Goal: Contribute content: Add original content to the website for others to see

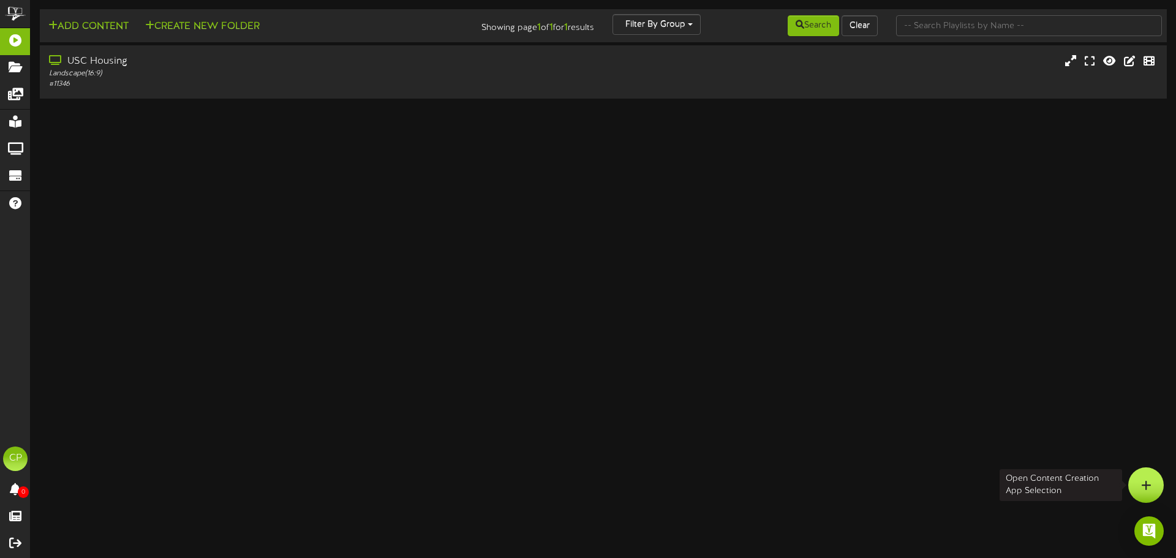
click at [1149, 483] on icon at bounding box center [1146, 485] width 10 height 11
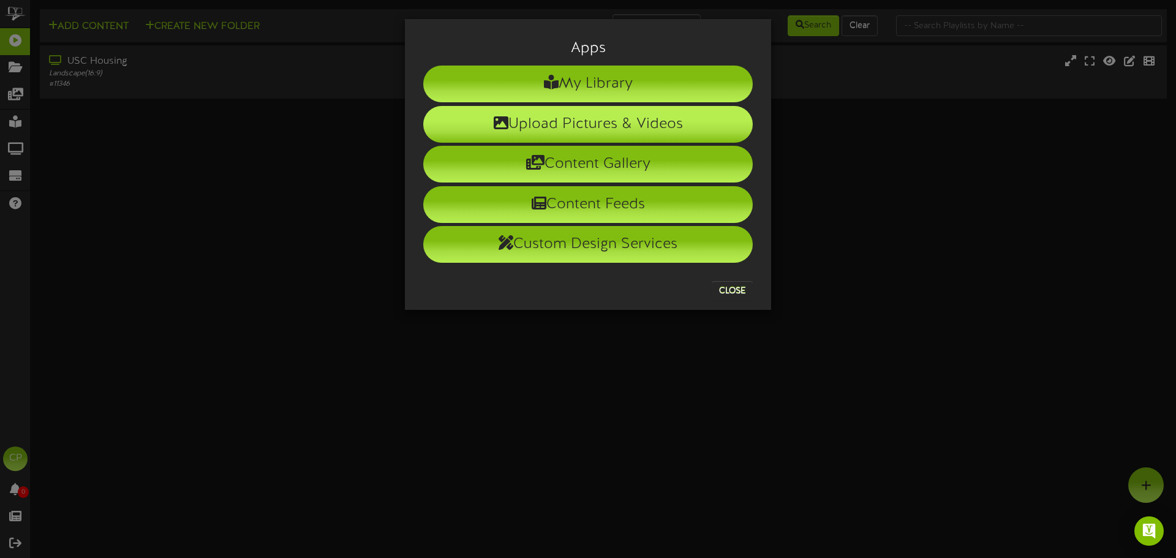
click at [576, 120] on li "Upload Pictures & Videos" at bounding box center [587, 124] width 329 height 37
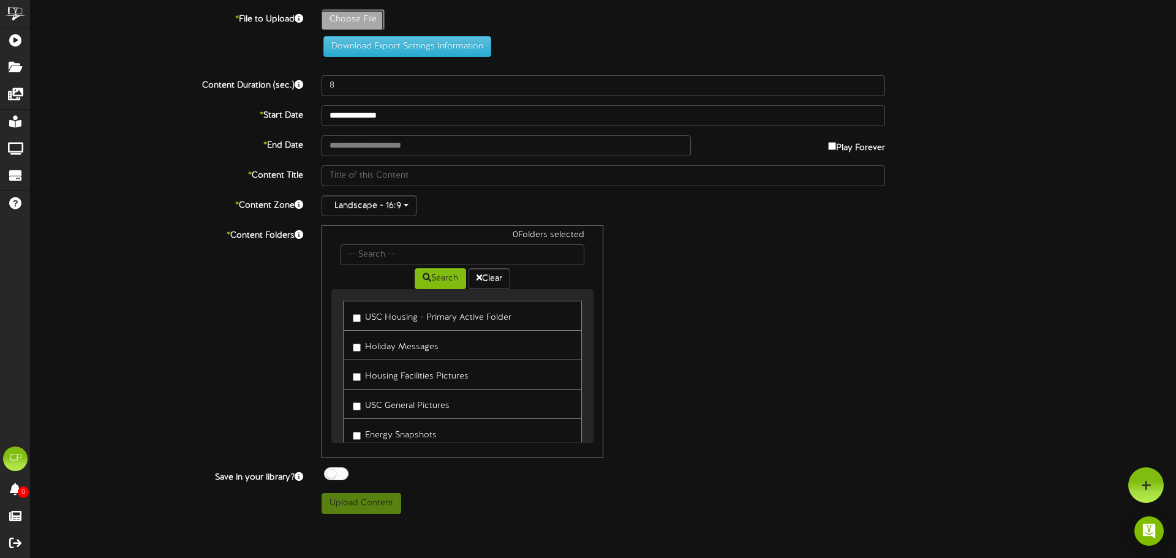
type input "**********"
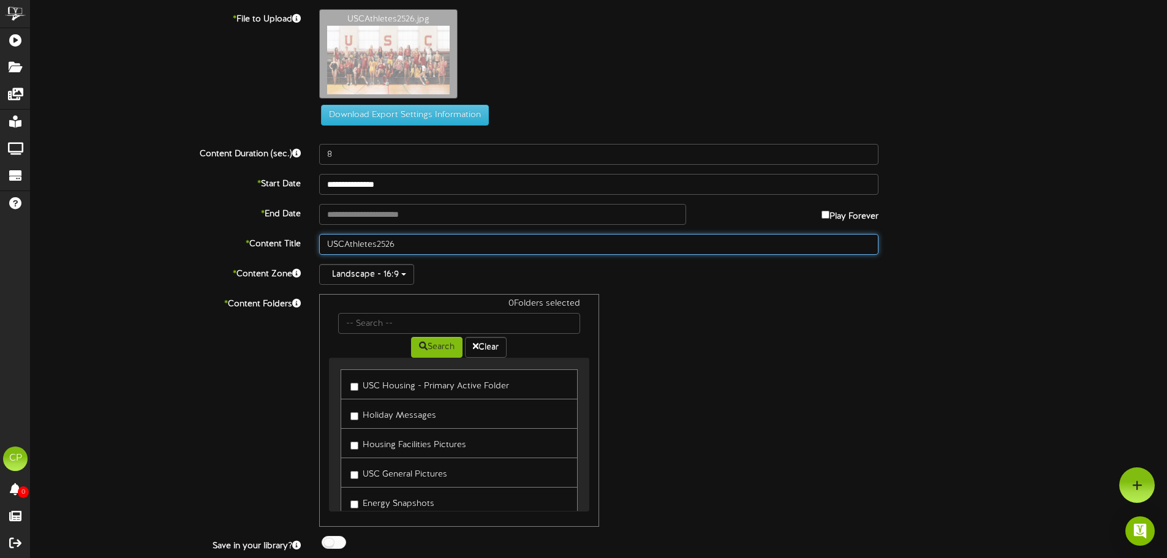
click at [387, 244] on input "USCAthletes2526" at bounding box center [598, 244] width 559 height 21
drag, startPoint x: 379, startPoint y: 243, endPoint x: 389, endPoint y: 244, distance: 9.8
click at [379, 244] on input "USCAthletes25.26" at bounding box center [598, 244] width 559 height 21
click at [377, 245] on input "USCAthletes25.26" at bounding box center [598, 244] width 559 height 21
click at [343, 241] on input "USCAthletes 25.26" at bounding box center [598, 244] width 559 height 21
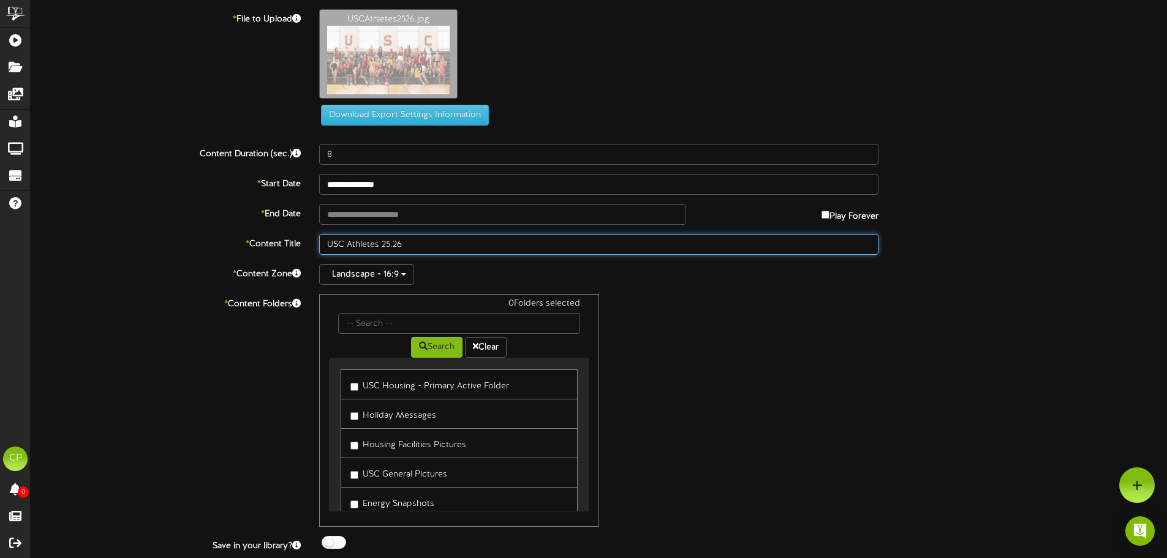
type input "USC Athletes 25.26"
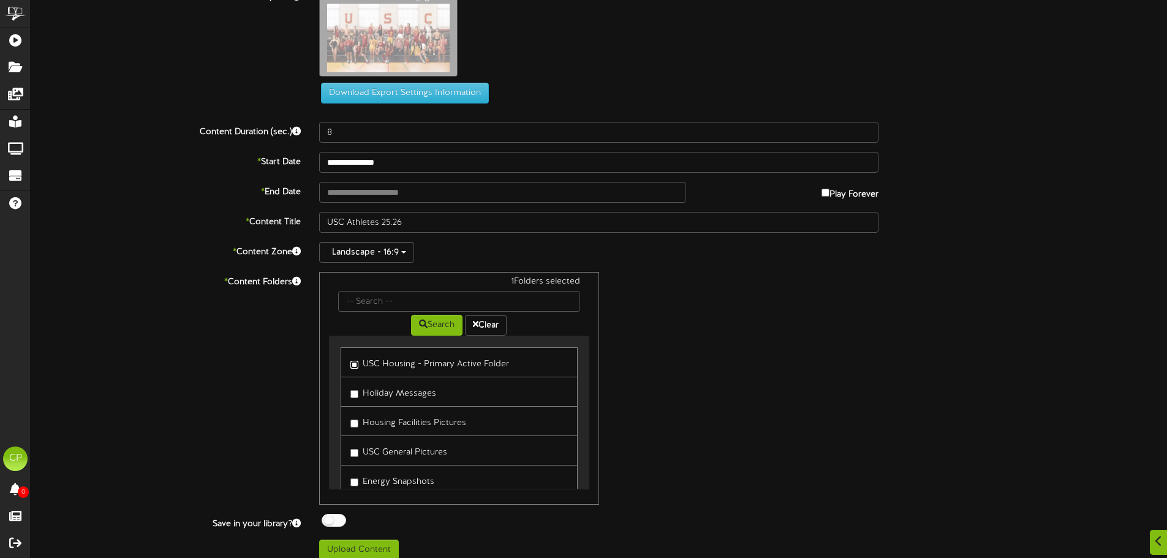
scroll to position [34, 0]
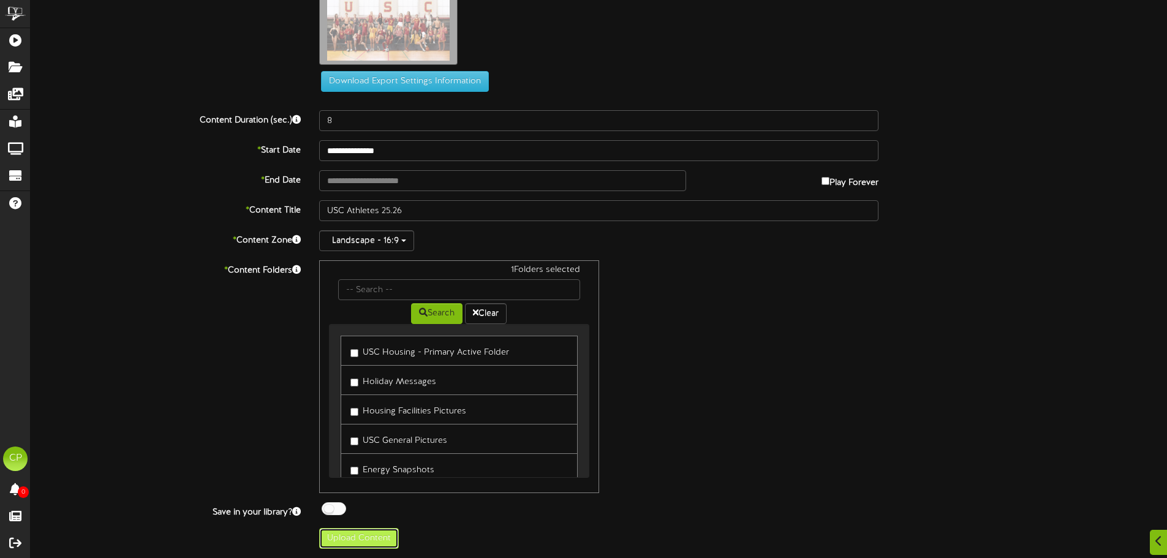
click at [356, 540] on button "Upload Content" at bounding box center [359, 538] width 80 height 21
type input "**********"
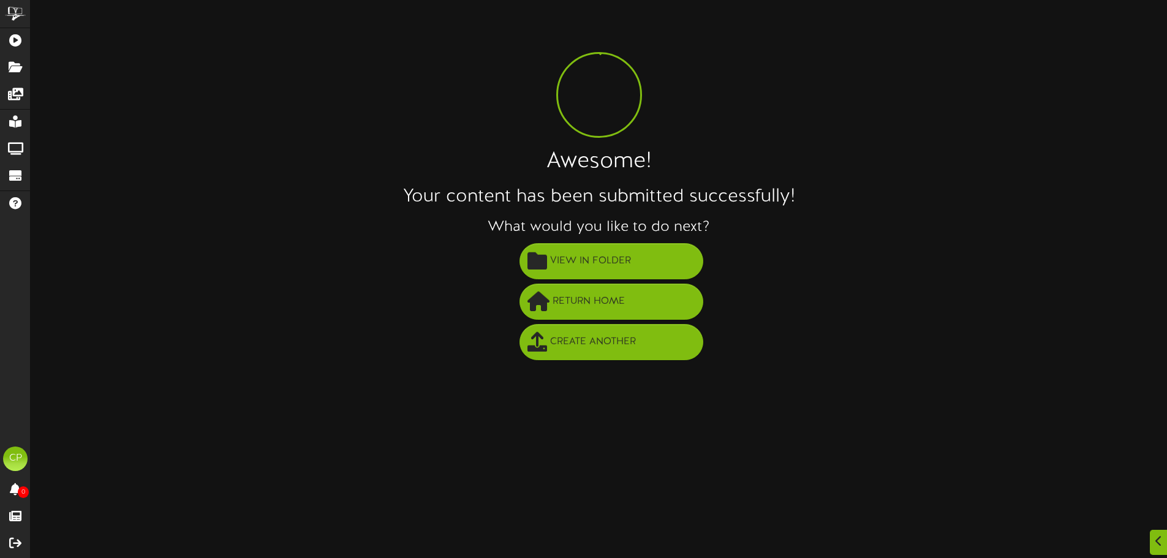
scroll to position [0, 0]
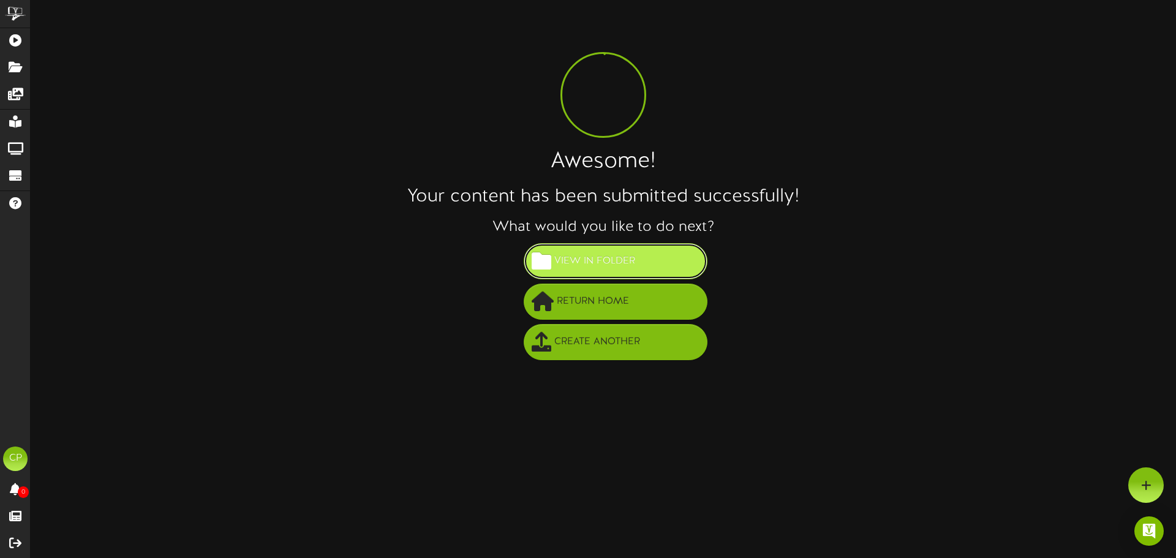
click at [626, 260] on span "View in Folder" at bounding box center [594, 261] width 87 height 20
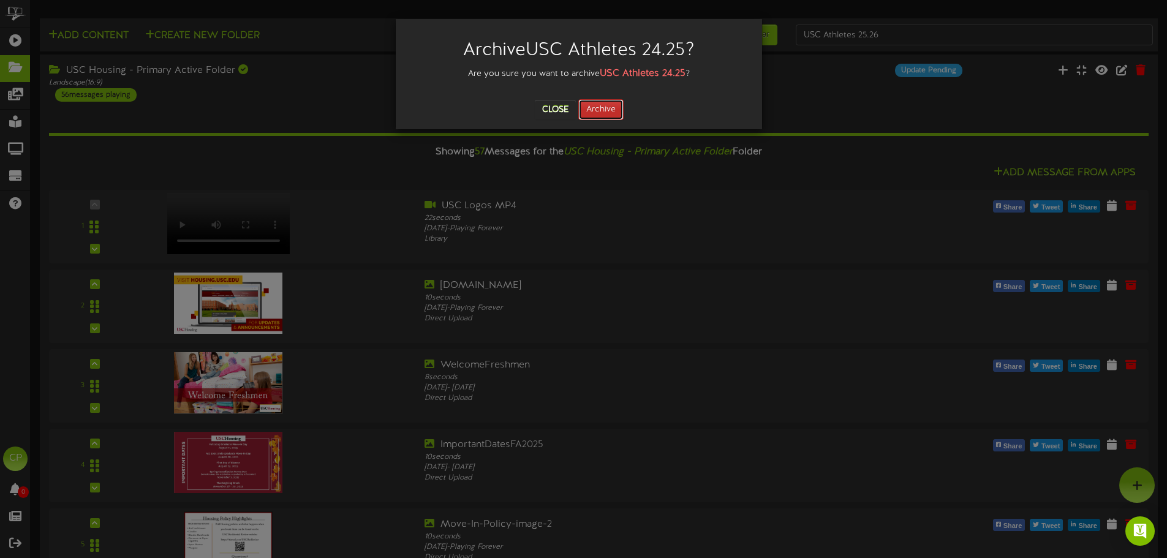
click at [603, 110] on button "Archive" at bounding box center [600, 109] width 45 height 21
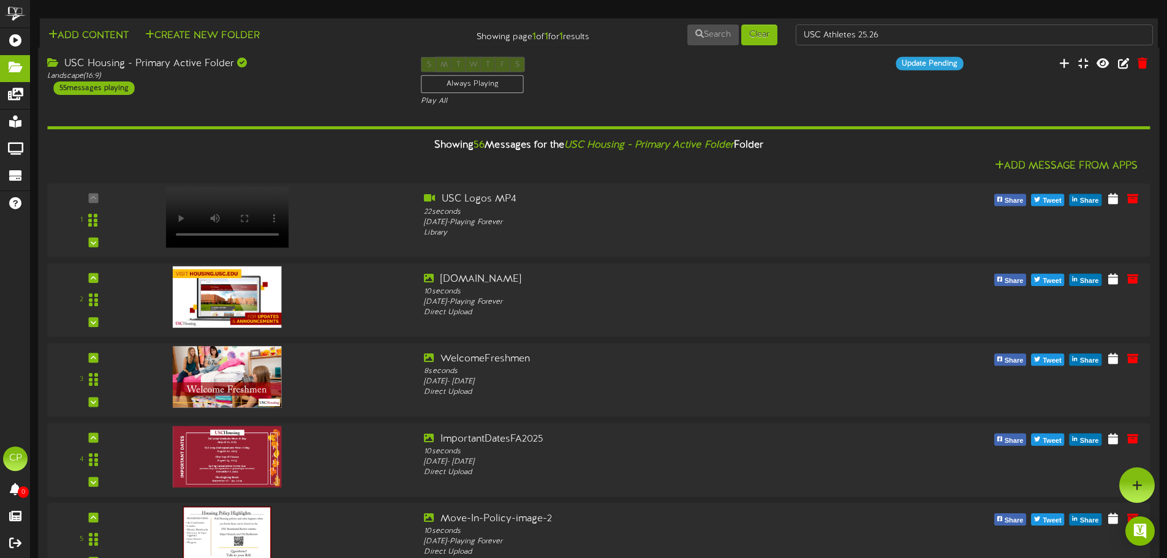
scroll to position [2572, 0]
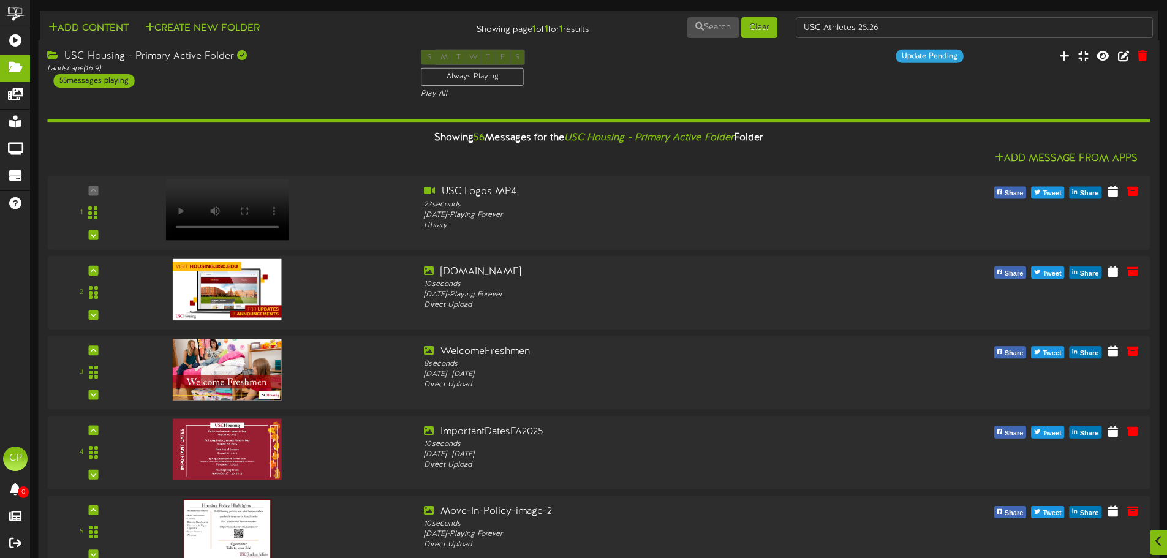
scroll to position [2265, 0]
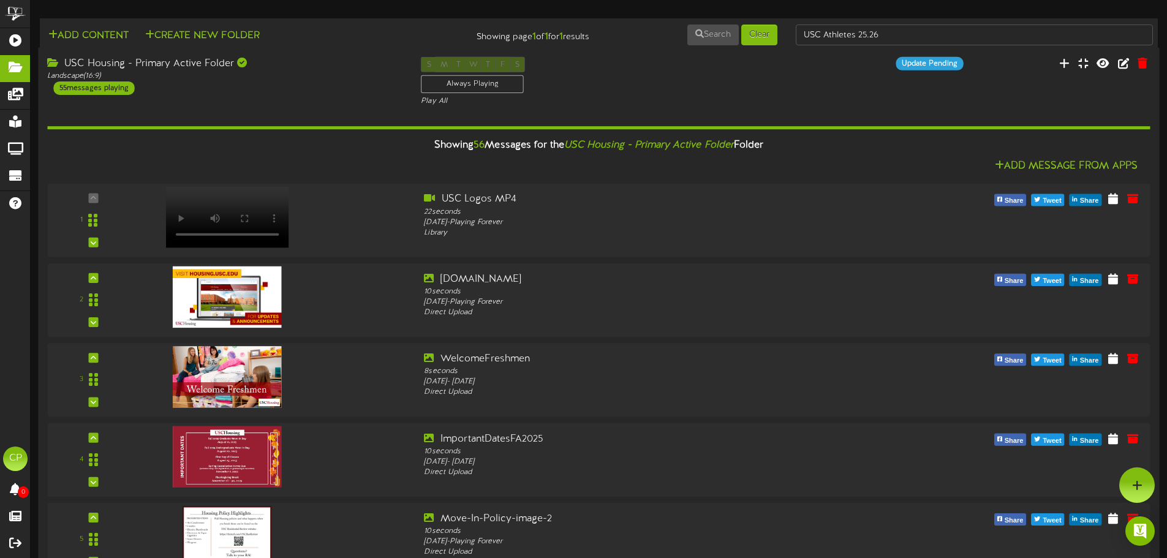
scroll to position [2204, 0]
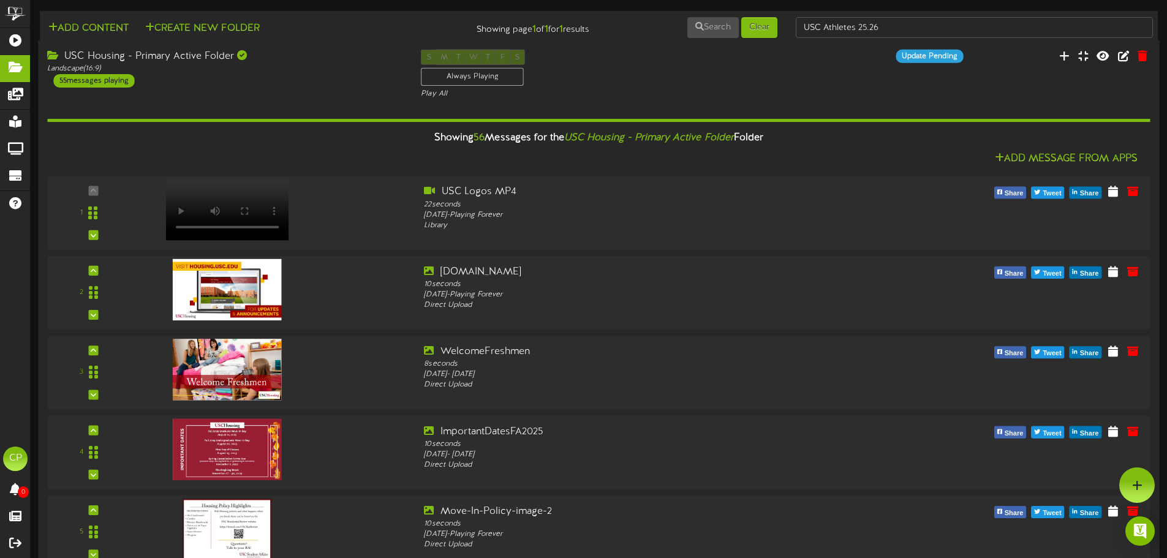
scroll to position [1898, 0]
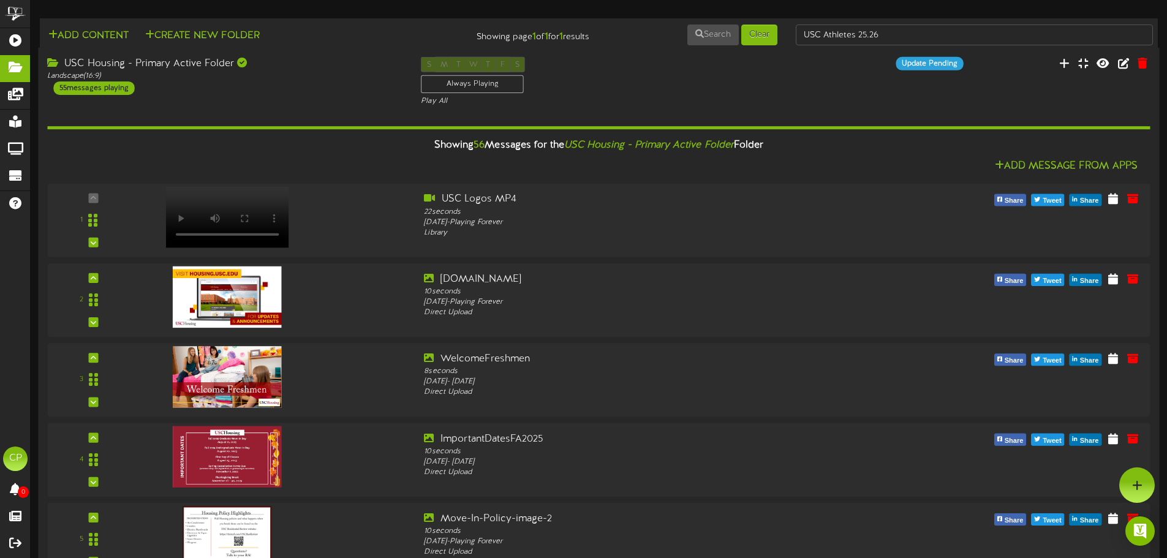
scroll to position [1347, 0]
drag, startPoint x: 87, startPoint y: 474, endPoint x: 93, endPoint y: 470, distance: 7.1
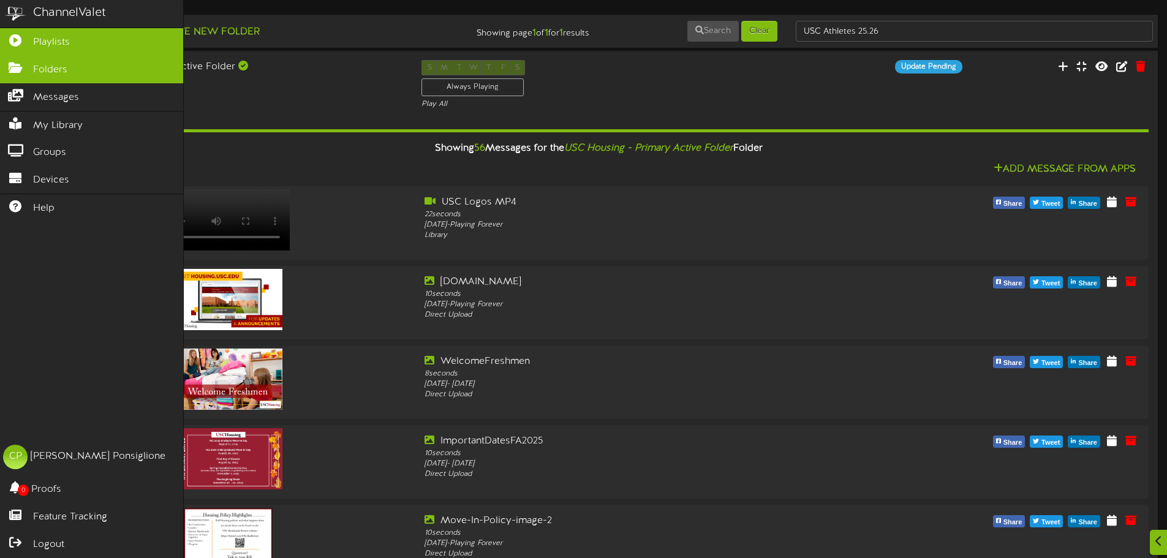
scroll to position [0, 0]
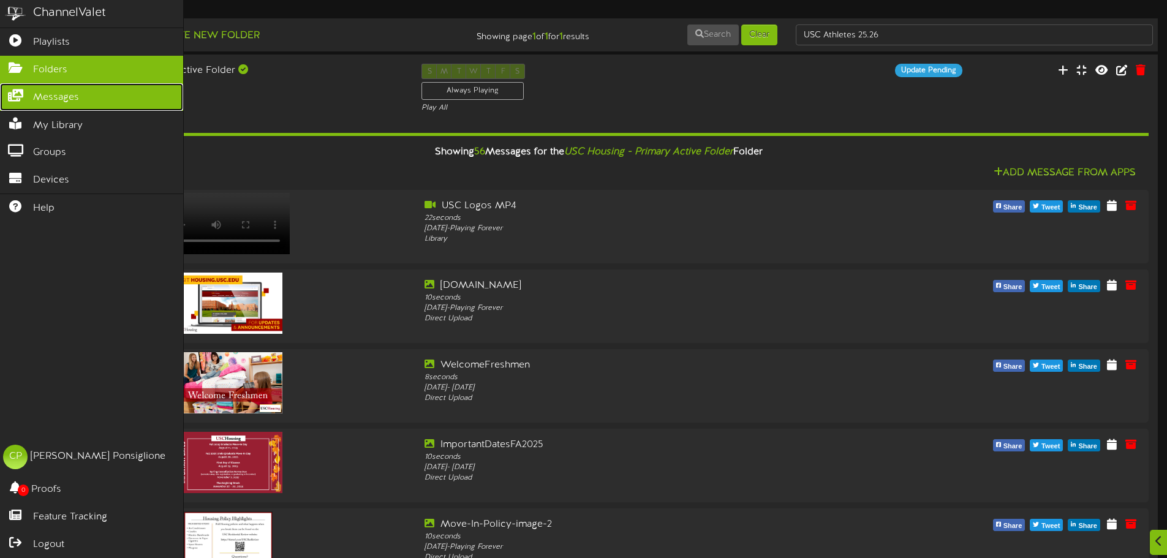
click at [34, 97] on span "Messages" at bounding box center [56, 98] width 46 height 14
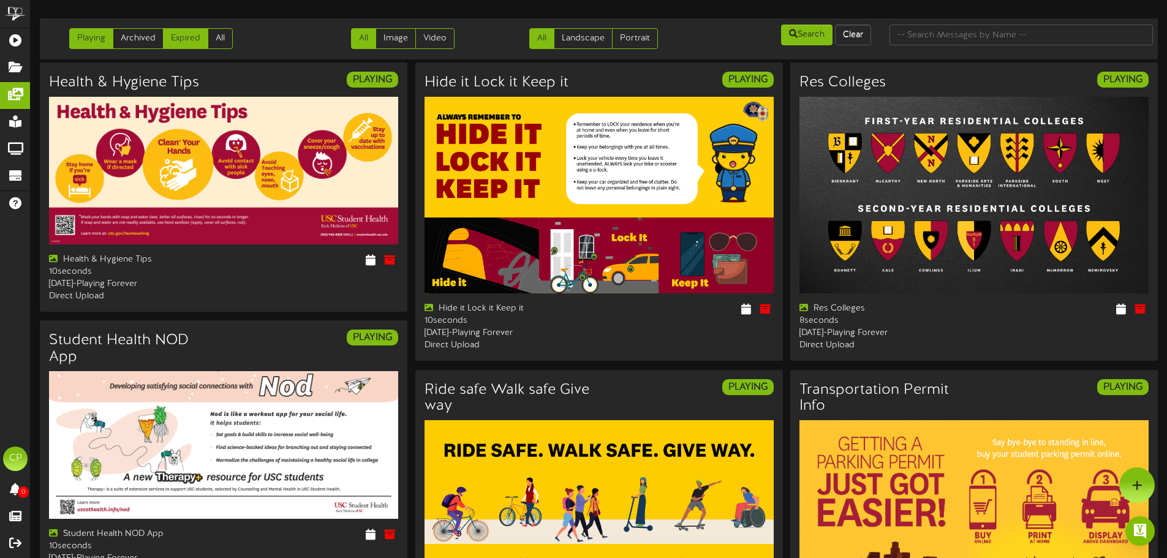
click at [181, 42] on link "Expired" at bounding box center [185, 38] width 45 height 21
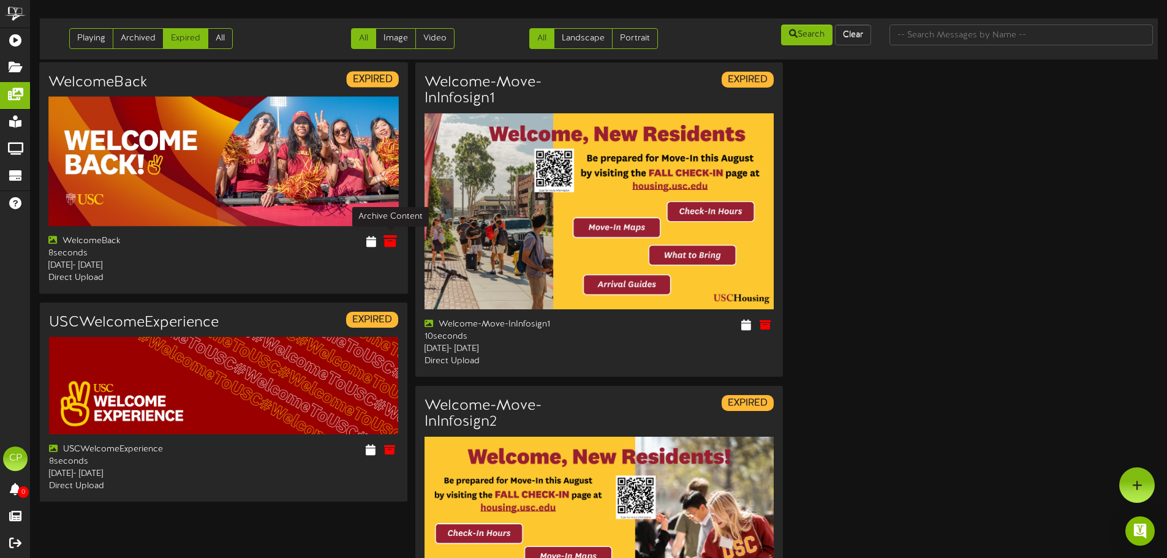
click at [391, 240] on icon at bounding box center [389, 241] width 13 height 13
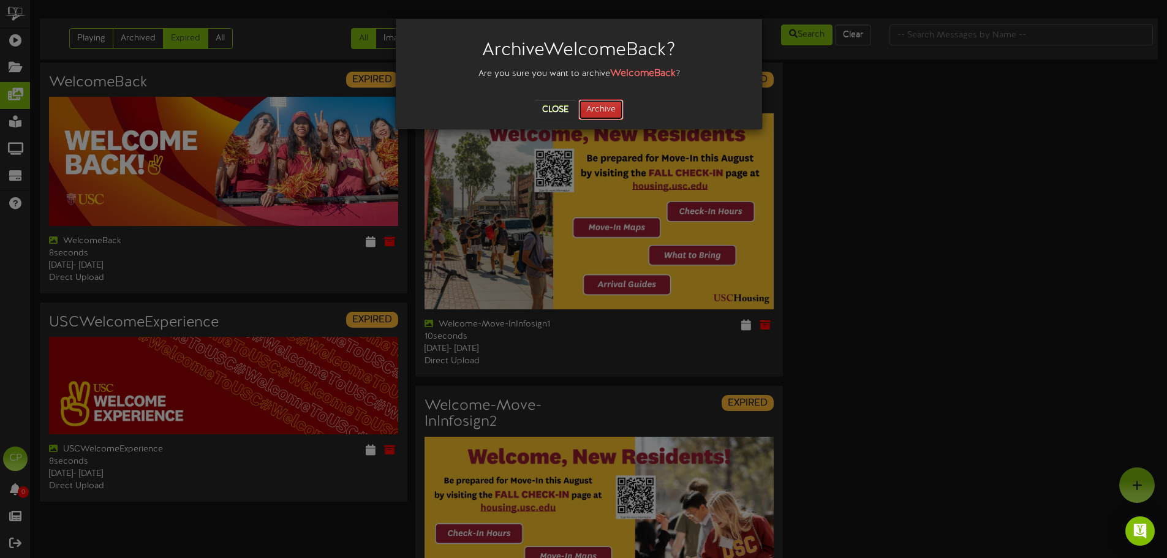
click at [602, 110] on button "Archive" at bounding box center [600, 109] width 45 height 21
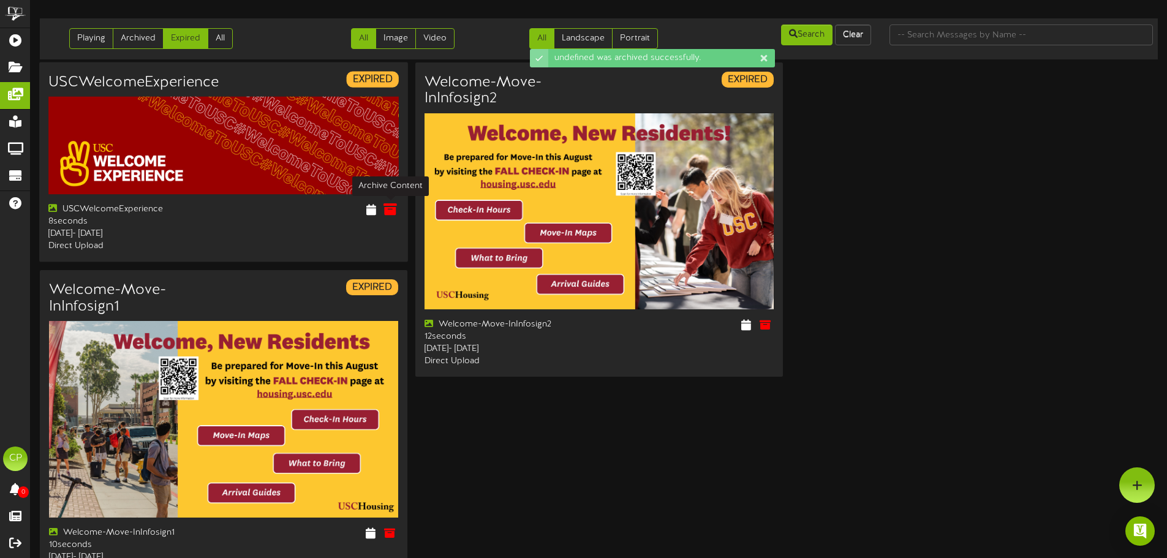
click at [391, 208] on icon at bounding box center [389, 209] width 13 height 13
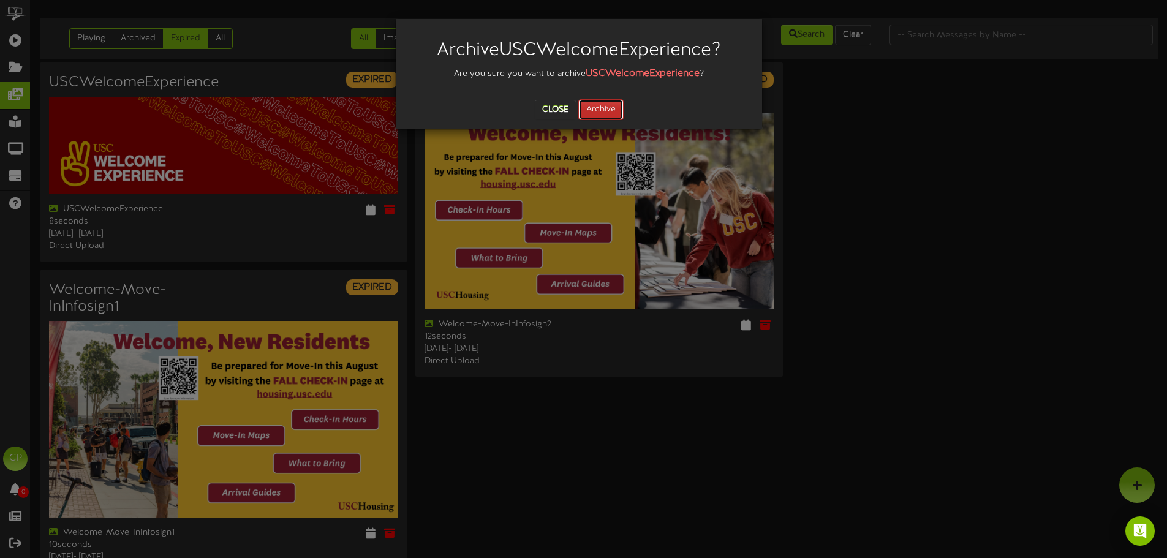
click at [598, 107] on button "Archive" at bounding box center [600, 109] width 45 height 21
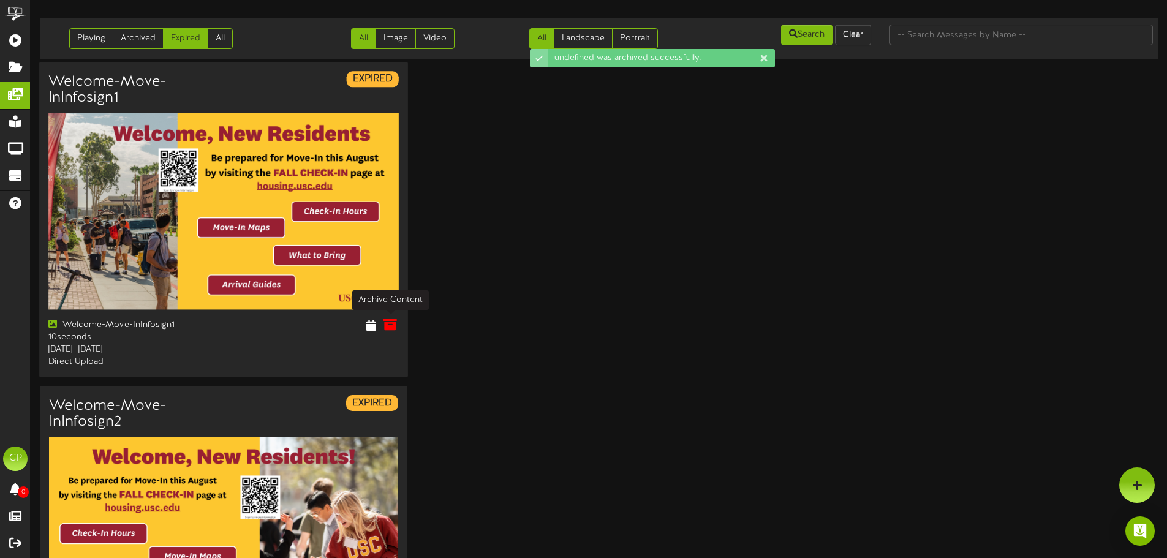
click at [392, 322] on icon at bounding box center [389, 324] width 13 height 13
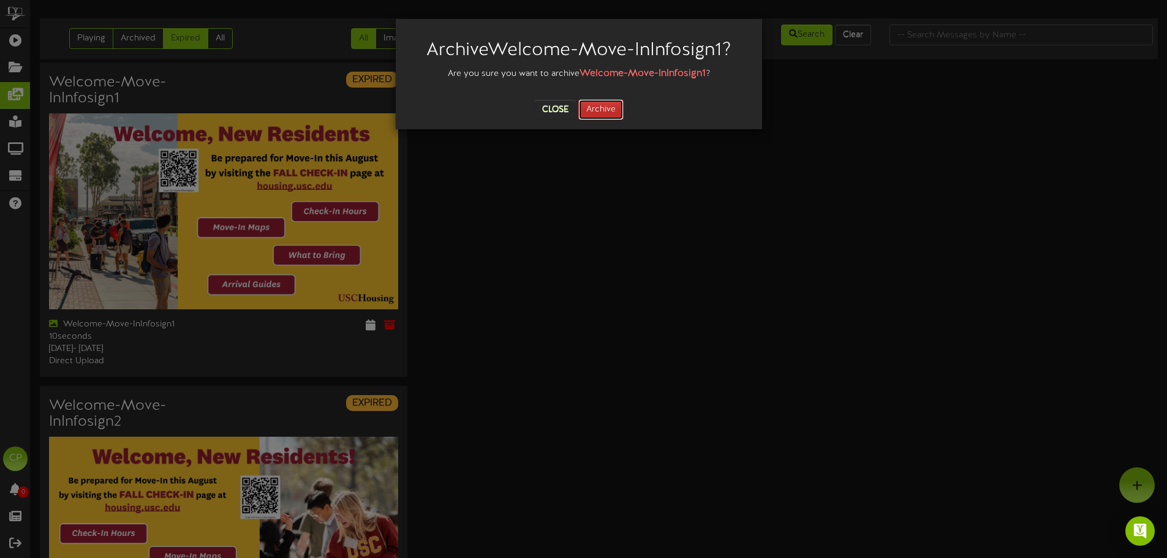
click at [603, 113] on button "Archive" at bounding box center [600, 109] width 45 height 21
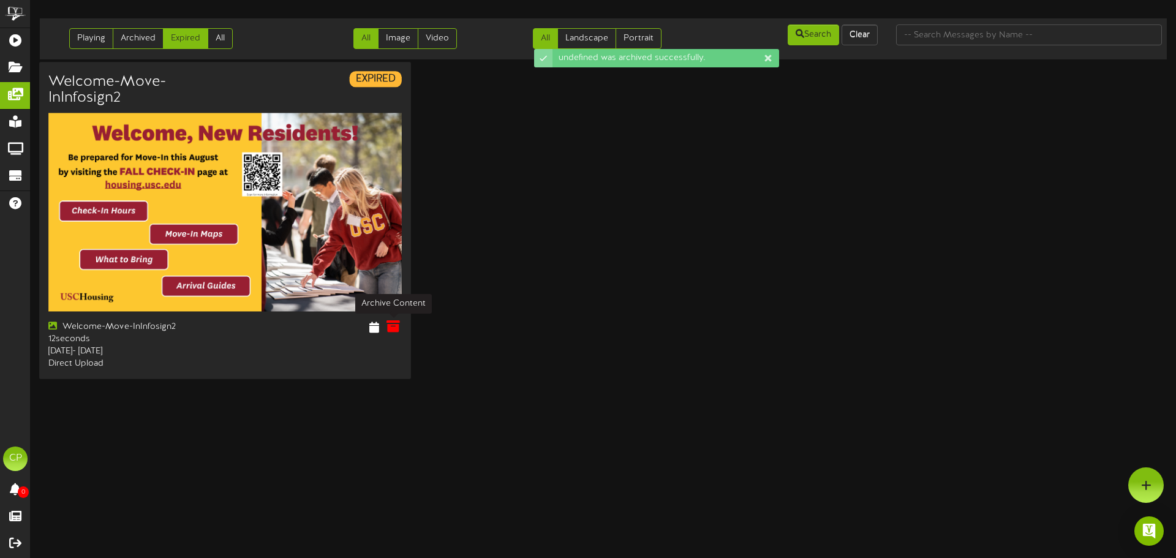
click at [394, 326] on icon at bounding box center [392, 326] width 13 height 13
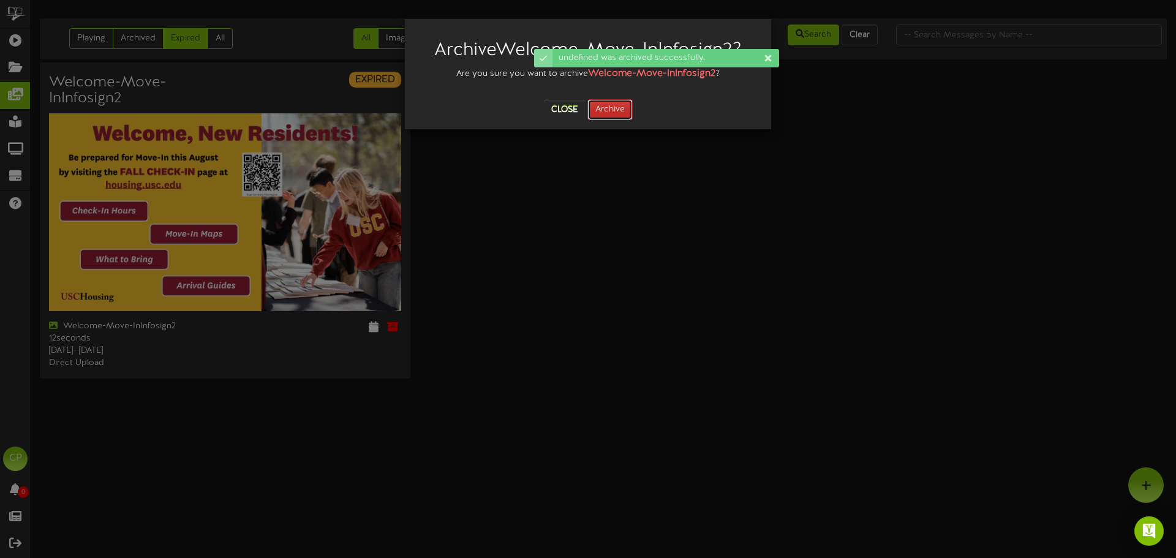
click at [619, 99] on button "Archive" at bounding box center [609, 109] width 45 height 21
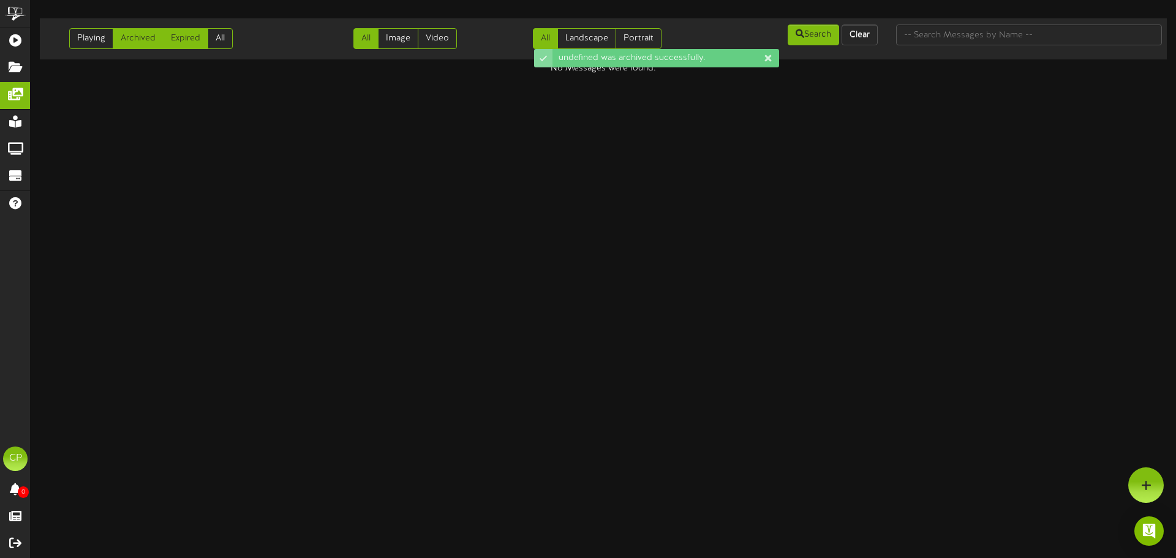
click at [141, 37] on link "Archived" at bounding box center [138, 38] width 51 height 21
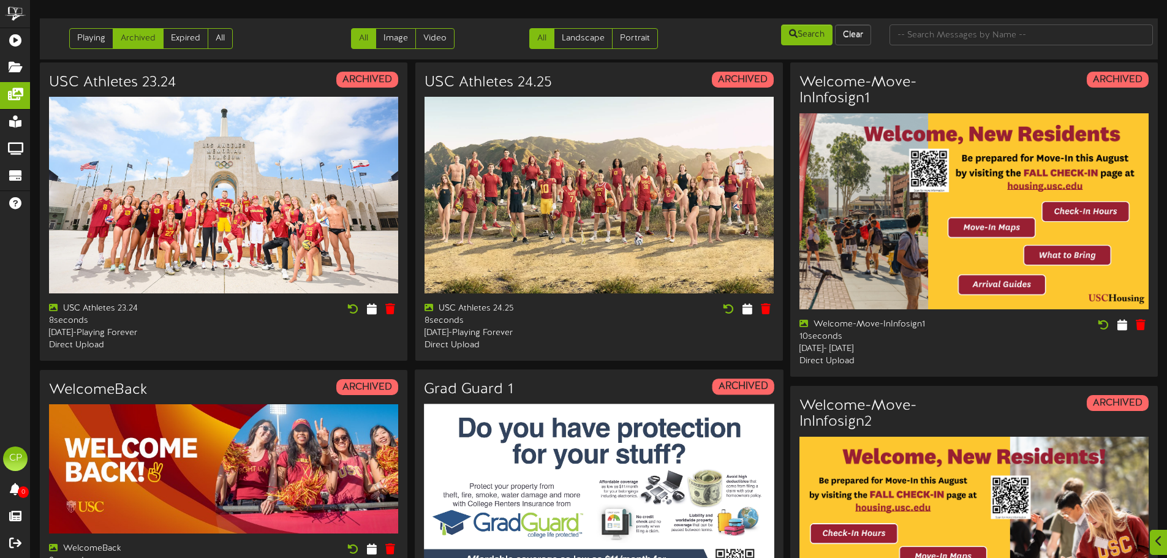
scroll to position [306, 0]
click at [912, 190] on img at bounding box center [974, 211] width 350 height 197
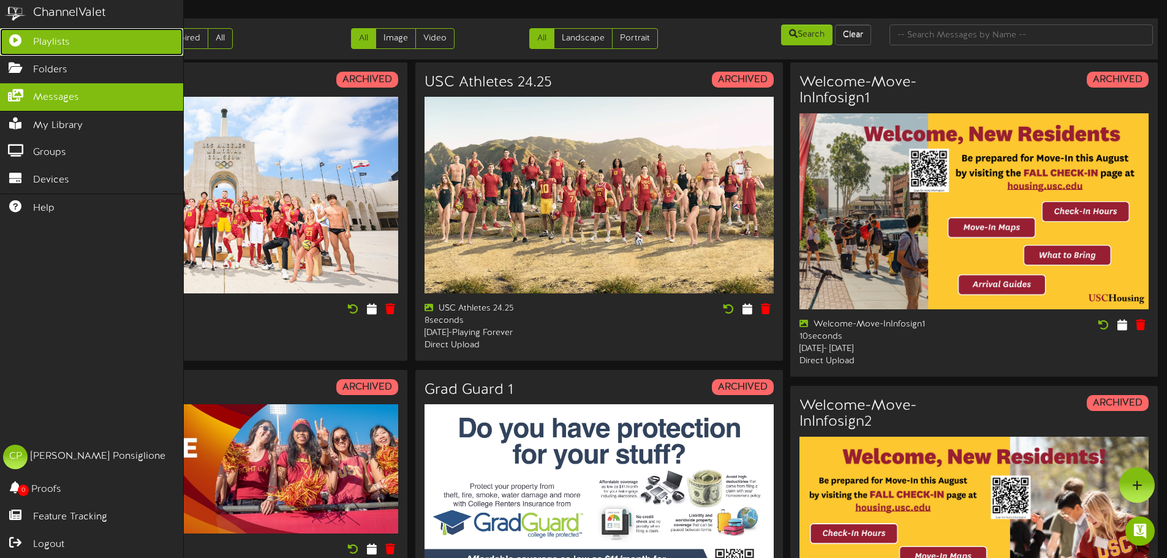
click at [60, 43] on span "Playlists" at bounding box center [51, 43] width 37 height 14
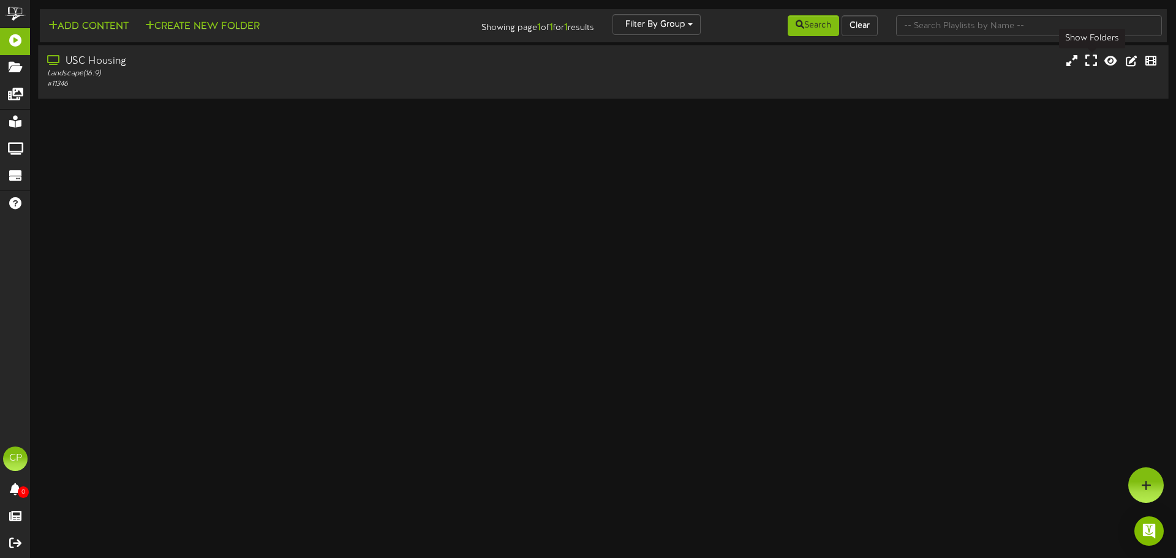
click at [1095, 62] on icon at bounding box center [1091, 60] width 12 height 13
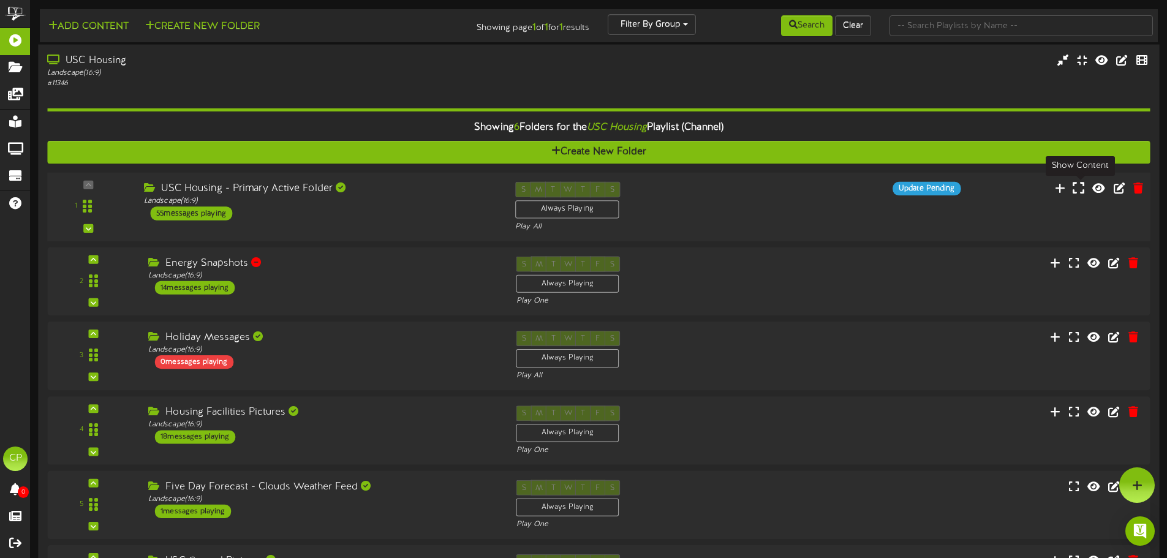
click at [1078, 189] on icon at bounding box center [1078, 187] width 12 height 13
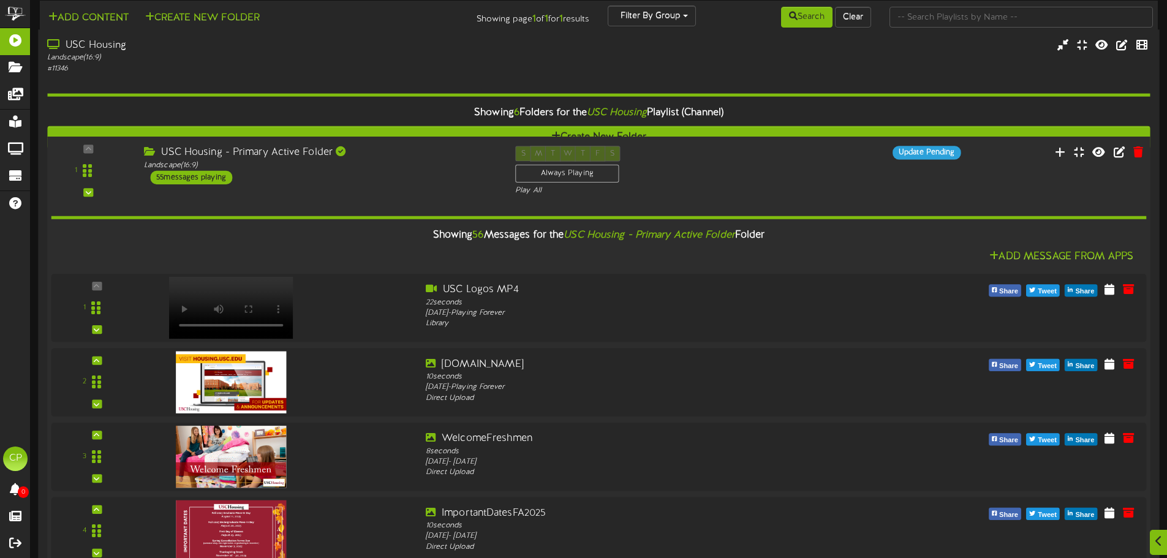
scroll to position [2633, 0]
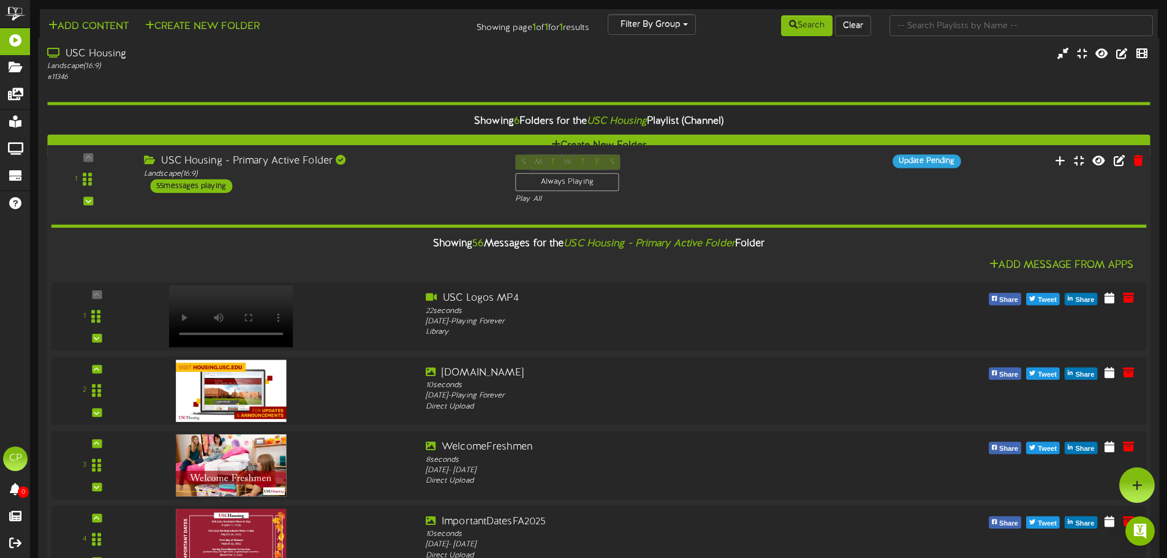
scroll to position [2266, 0]
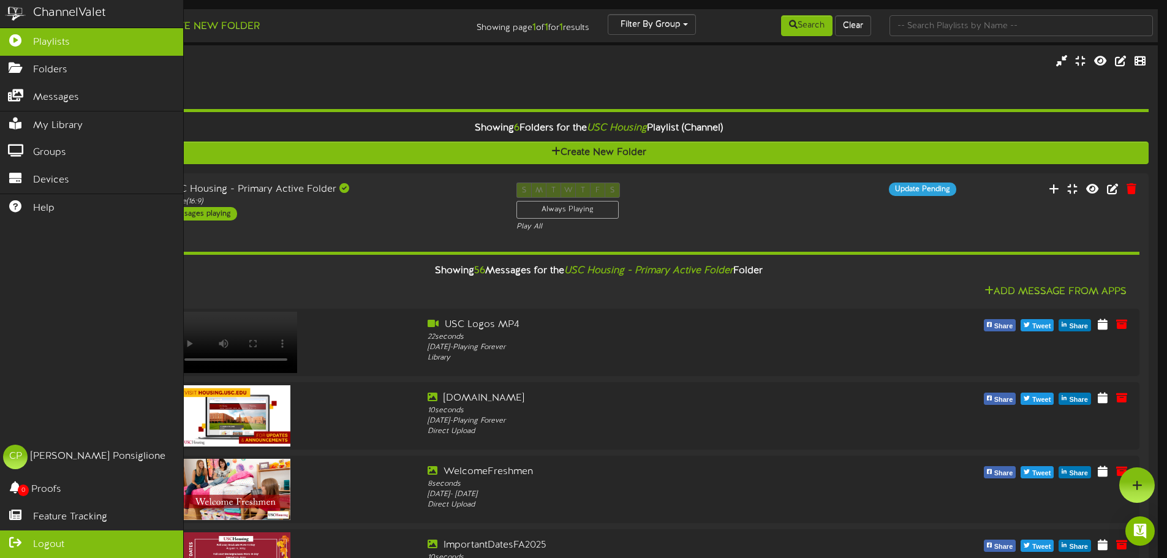
click at [37, 541] on span "Logout" at bounding box center [48, 545] width 31 height 14
